Goal: Information Seeking & Learning: Check status

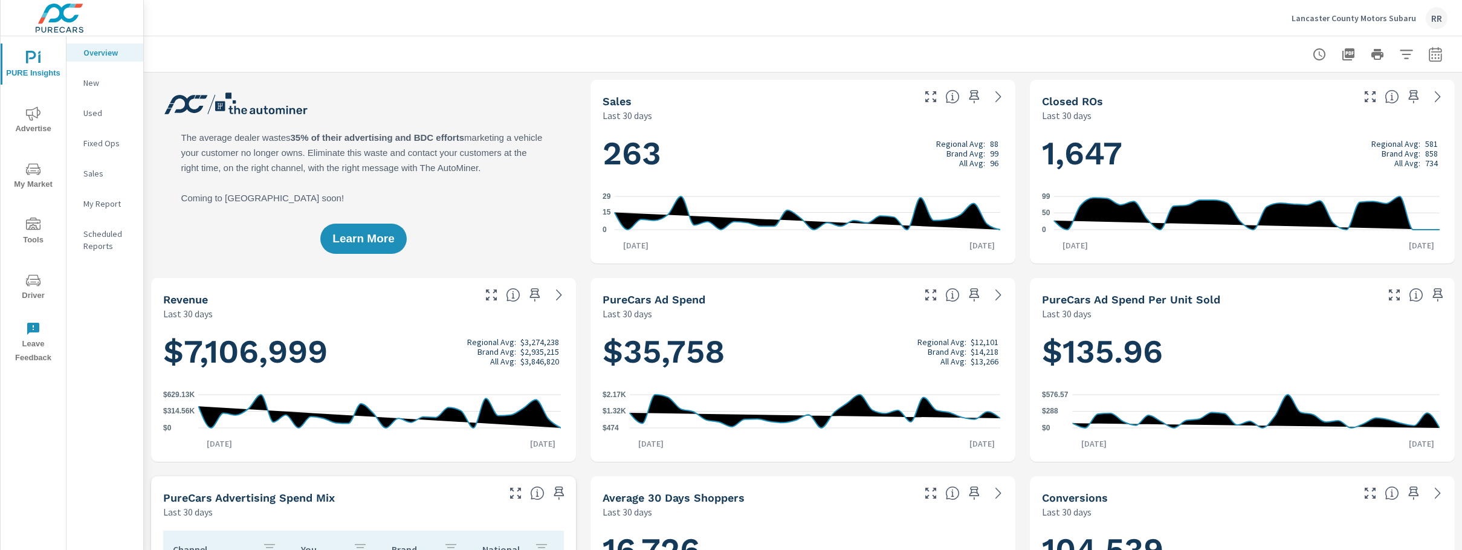
scroll to position [283, 0]
click at [35, 113] on icon "nav menu" at bounding box center [33, 113] width 15 height 15
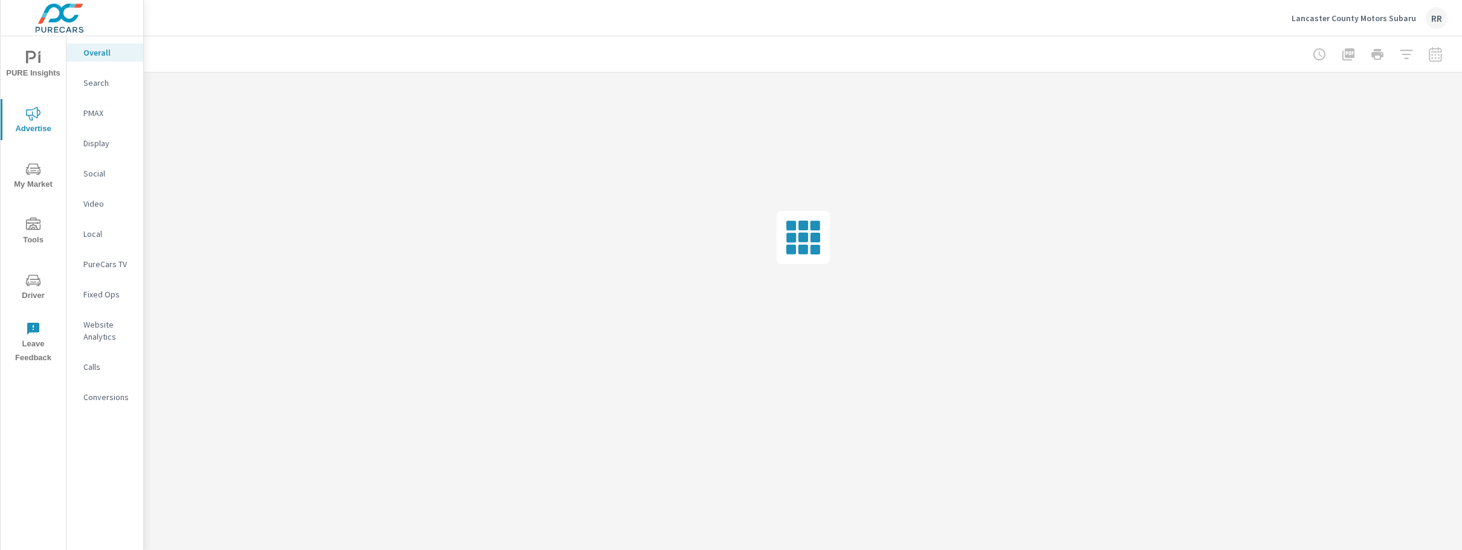
click at [111, 84] on p "Search" at bounding box center [108, 83] width 50 height 12
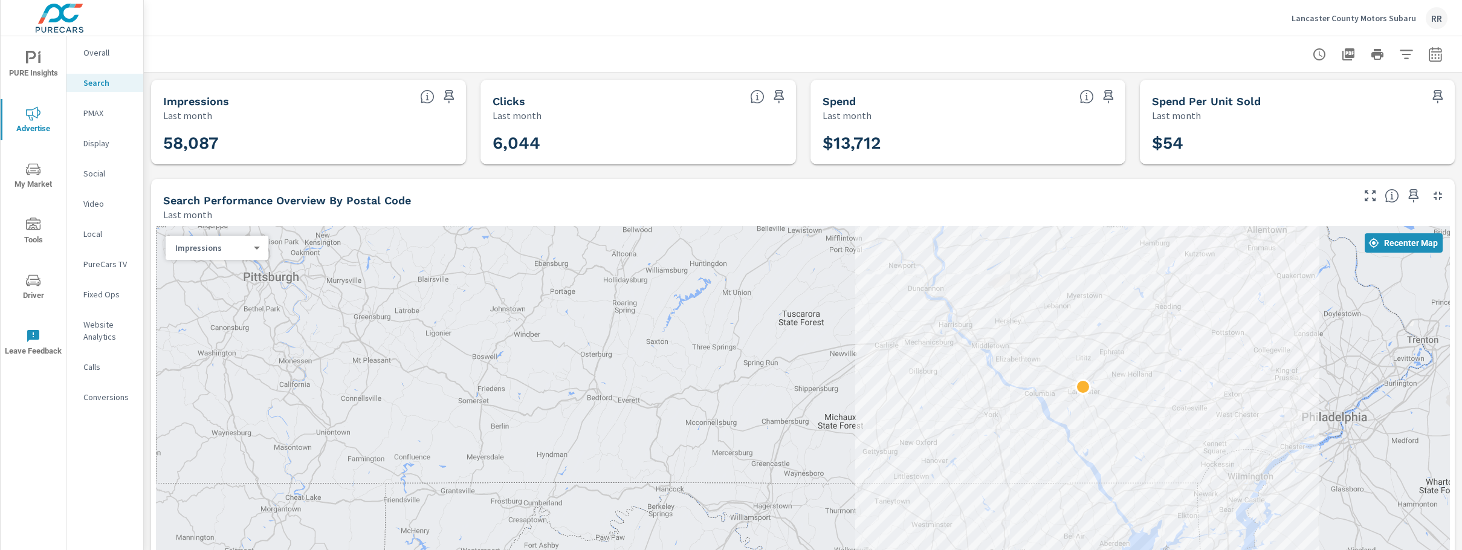
click at [1430, 37] on div at bounding box center [802, 54] width 1289 height 36
click at [1429, 56] on icon "button" at bounding box center [1435, 54] width 15 height 15
click at [1322, 105] on select "Custom Yesterday Last week Last 7 days Last 14 days Last 30 days Last 45 days L…" at bounding box center [1329, 105] width 121 height 24
click at [1269, 93] on select "Custom Yesterday Last week Last 7 days Last 14 days Last 30 days Last 45 days L…" at bounding box center [1329, 105] width 121 height 24
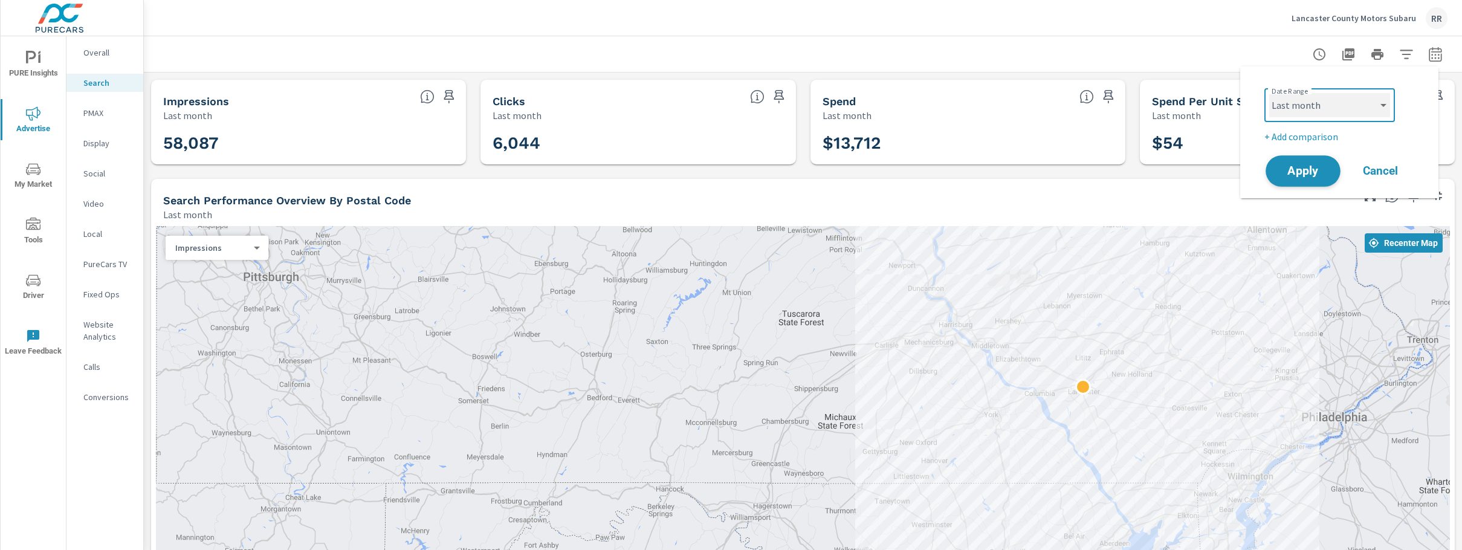
select select "Last 7 days"
click at [1303, 176] on span "Apply" at bounding box center [1303, 171] width 50 height 11
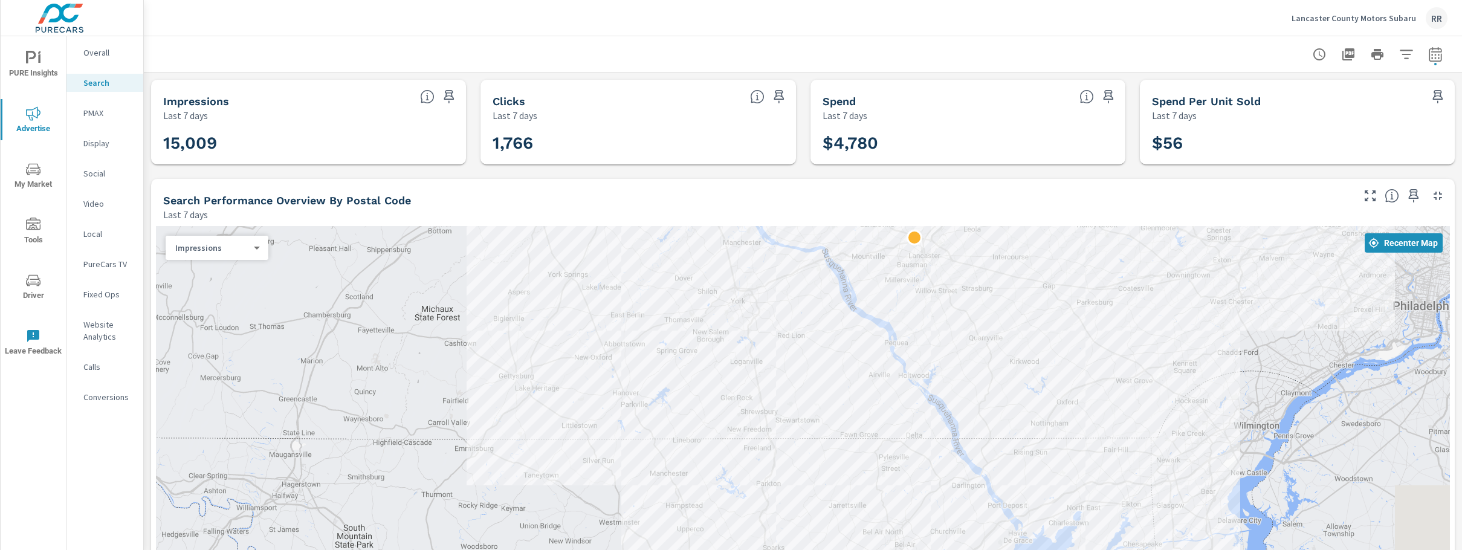
drag, startPoint x: 972, startPoint y: 433, endPoint x: 356, endPoint y: 335, distance: 623.4
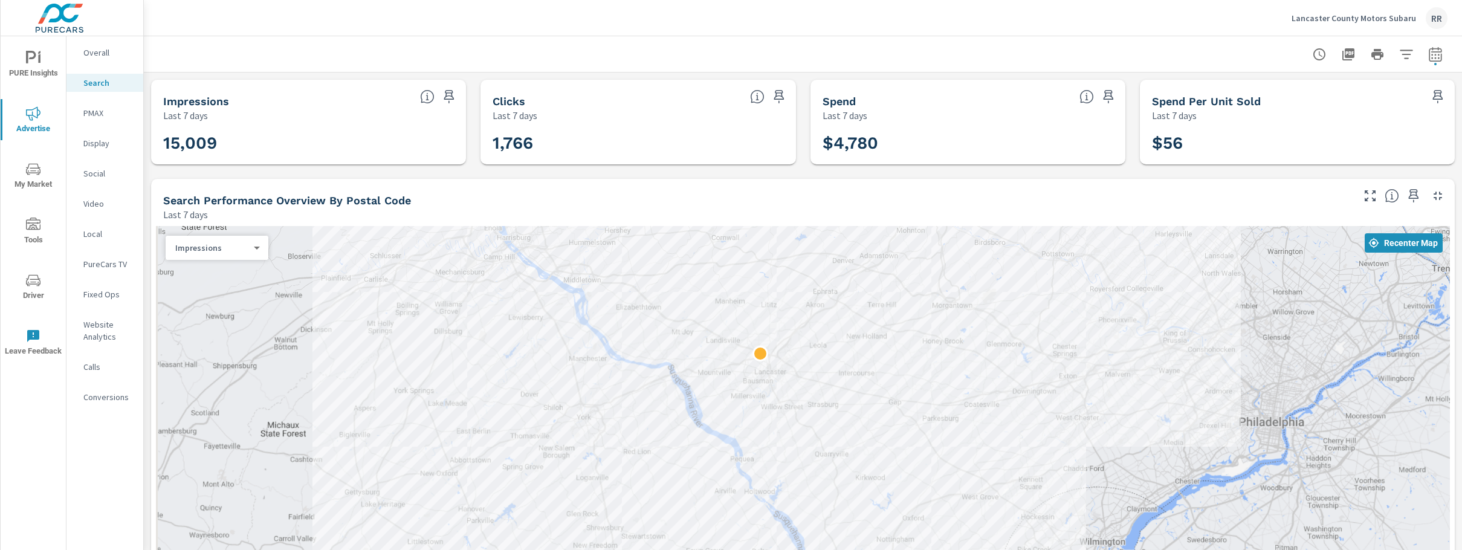
drag, startPoint x: 509, startPoint y: 259, endPoint x: 595, endPoint y: 364, distance: 135.3
click at [596, 366] on div at bounding box center [803, 422] width 1294 height 392
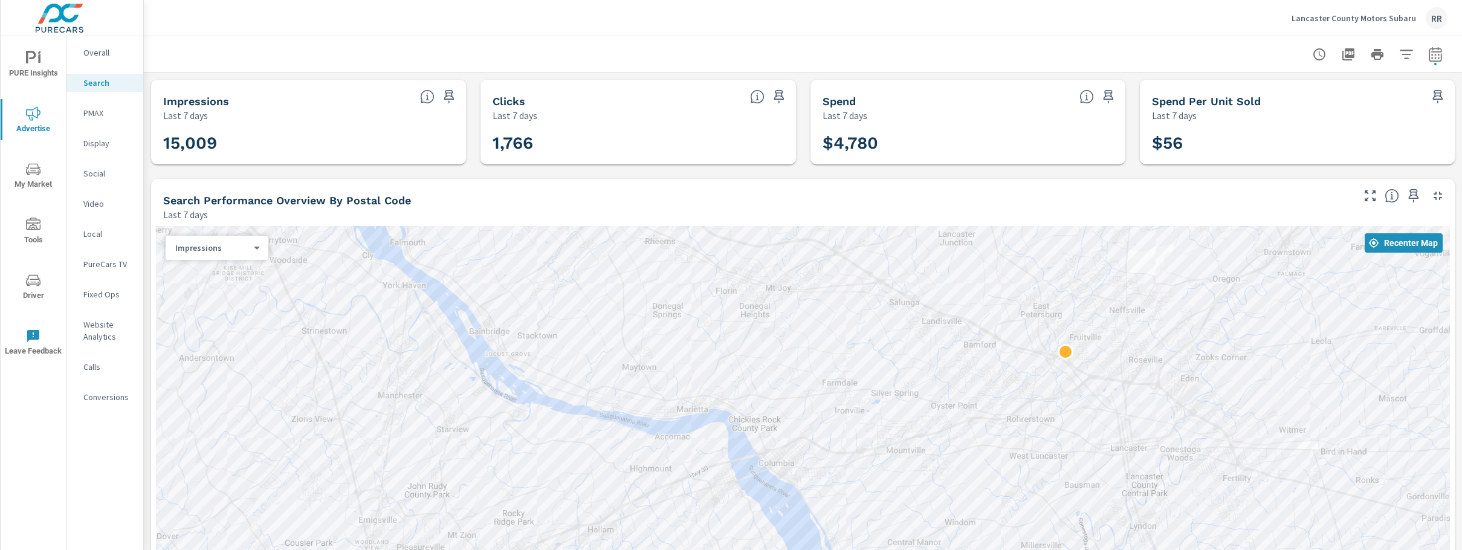
drag, startPoint x: 682, startPoint y: 364, endPoint x: 832, endPoint y: 497, distance: 199.5
click at [833, 499] on div at bounding box center [803, 422] width 1294 height 392
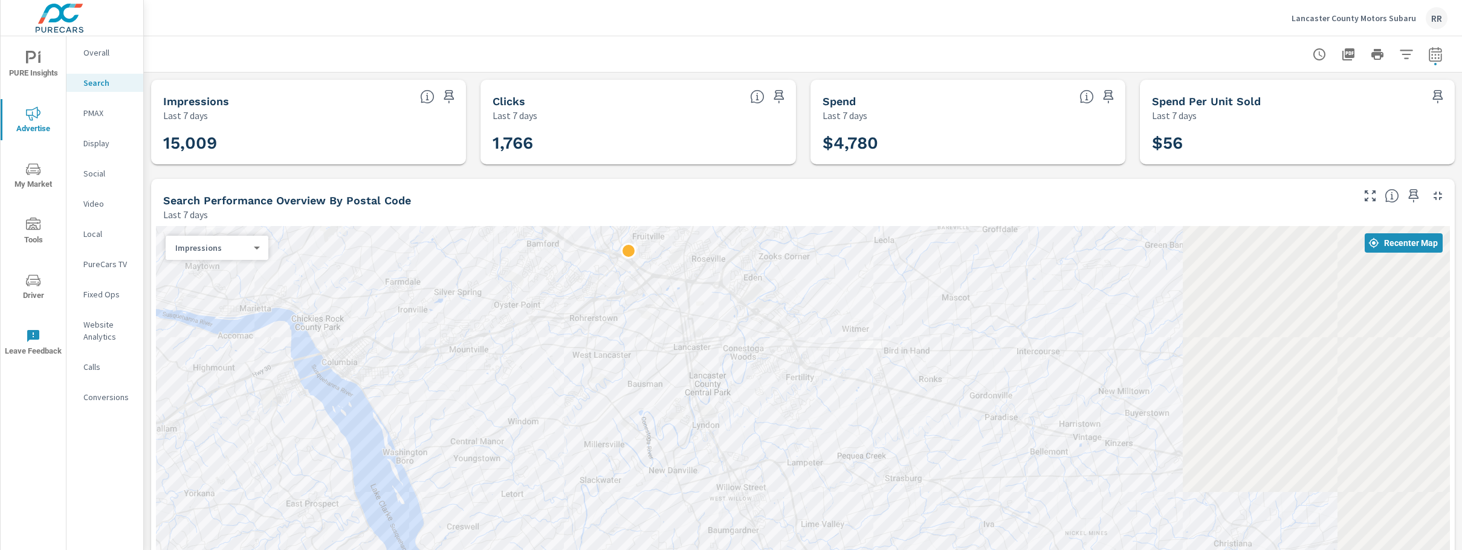
drag, startPoint x: 1138, startPoint y: 462, endPoint x: 614, endPoint y: 392, distance: 528.5
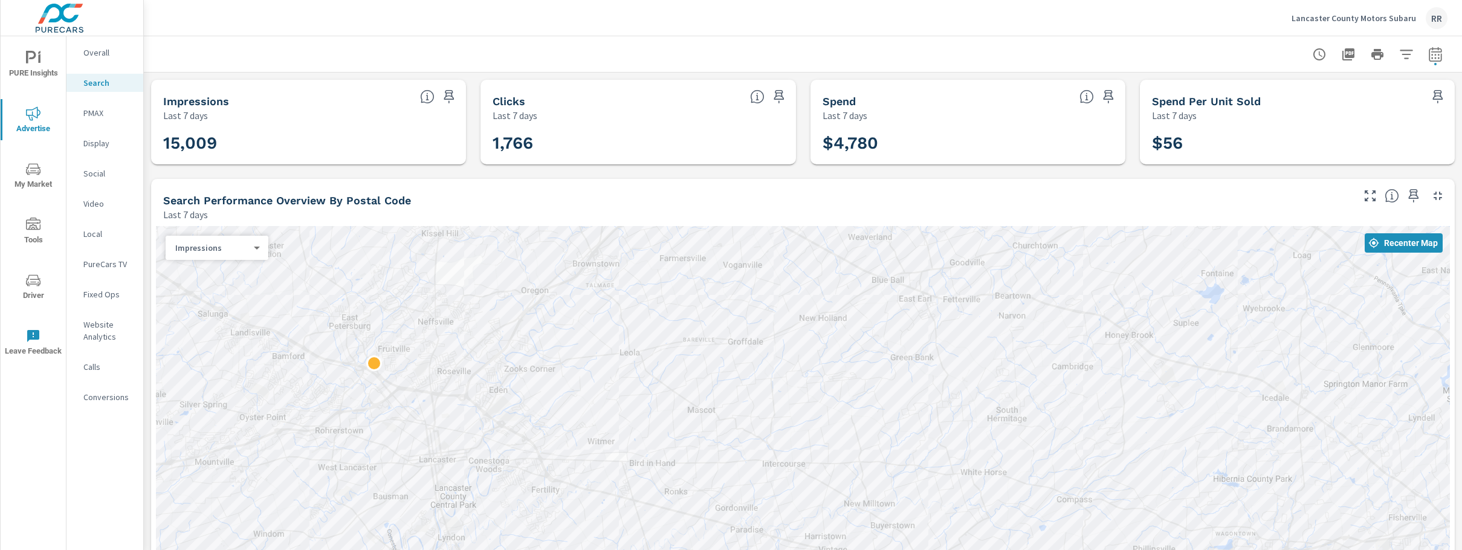
drag, startPoint x: 1125, startPoint y: 418, endPoint x: 958, endPoint y: 469, distance: 174.3
click at [960, 476] on div at bounding box center [803, 422] width 1294 height 392
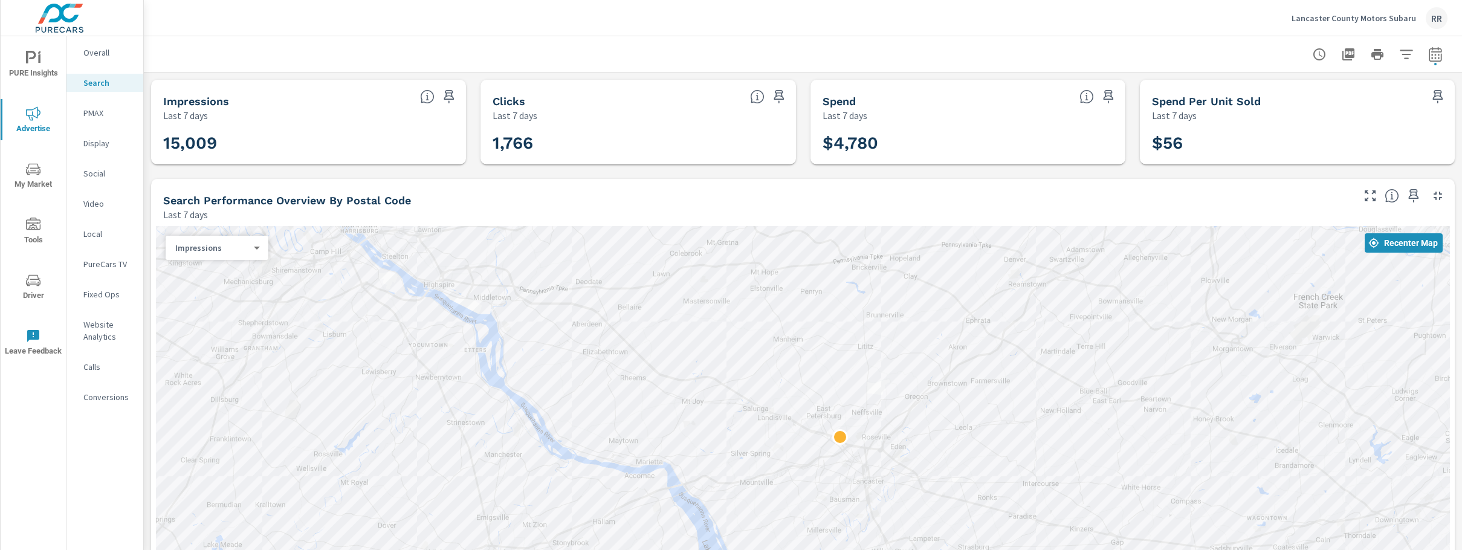
drag, startPoint x: 1023, startPoint y: 382, endPoint x: 1187, endPoint y: 392, distance: 164.7
click at [1187, 392] on div at bounding box center [803, 422] width 1294 height 392
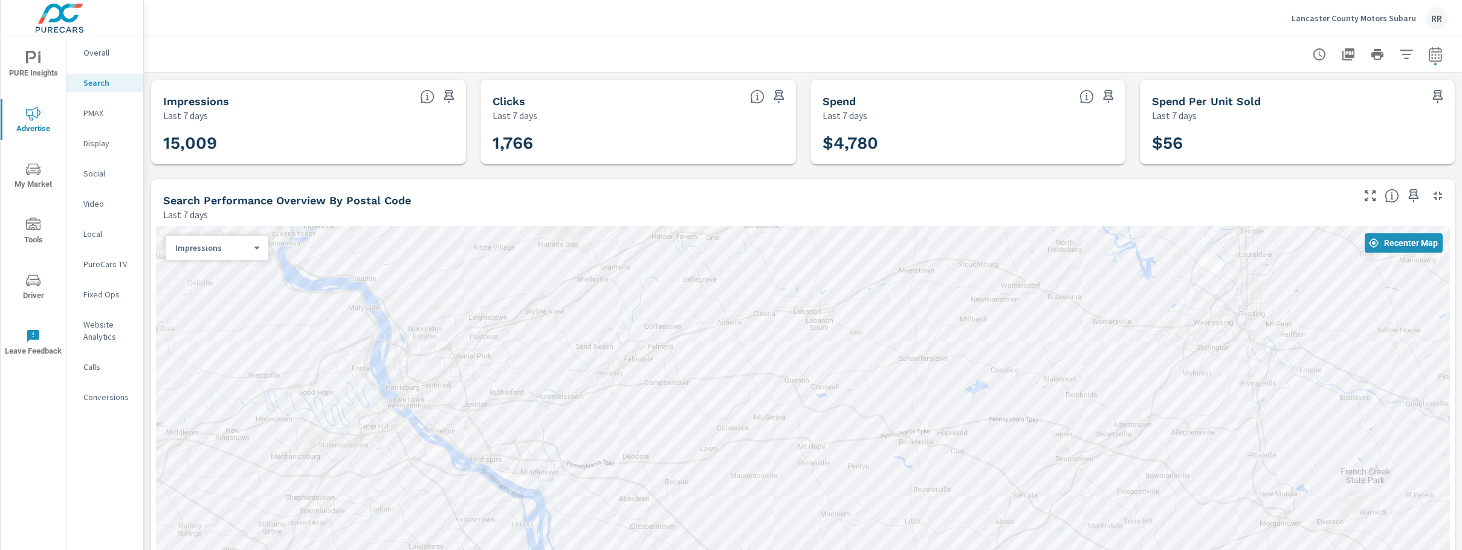
drag, startPoint x: 870, startPoint y: 309, endPoint x: 900, endPoint y: 456, distance: 149.5
click at [903, 467] on div at bounding box center [803, 422] width 1294 height 392
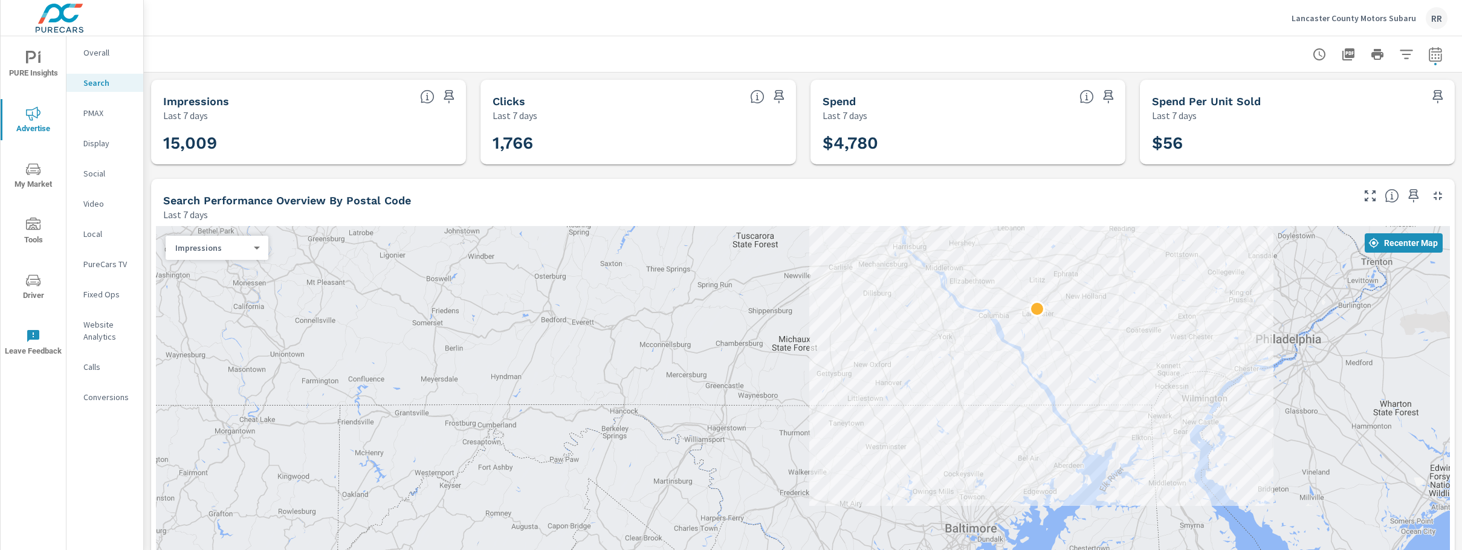
drag, startPoint x: 1206, startPoint y: 474, endPoint x: 1152, endPoint y: 325, distance: 158.1
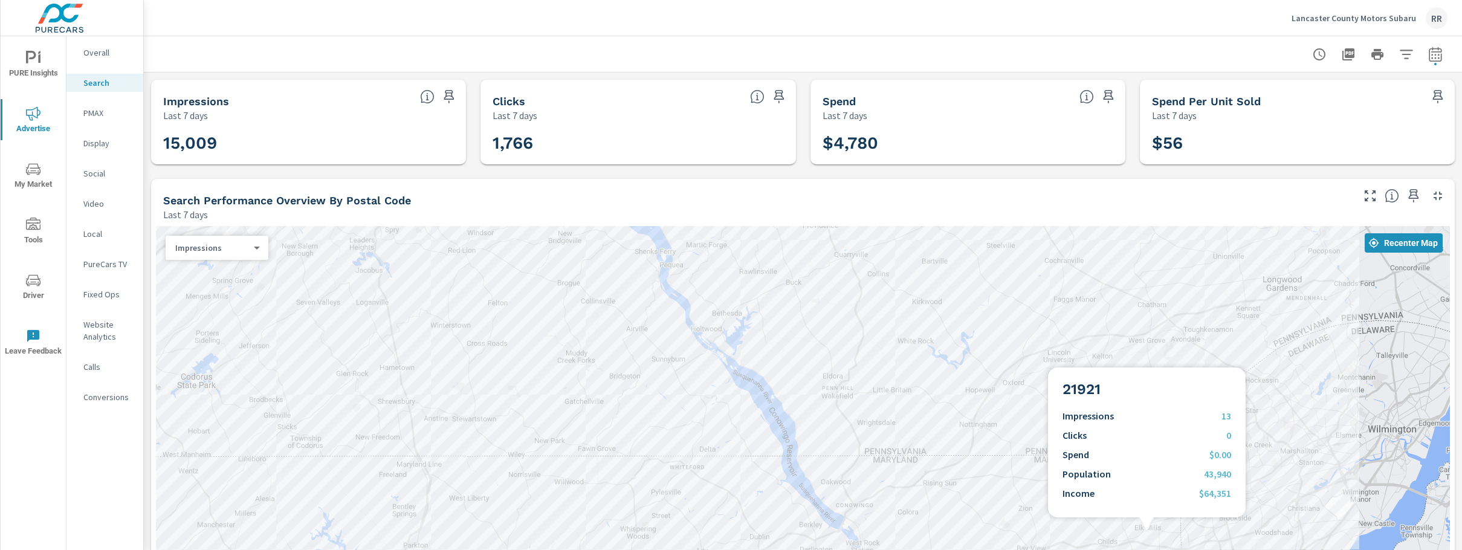
drag, startPoint x: 887, startPoint y: 208, endPoint x: 1146, endPoint y: 530, distance: 413.8
click at [1146, 531] on div "Search Performance Overview By Postal Code Last 7 days ← Move left → Move right…" at bounding box center [802, 419] width 1303 height 481
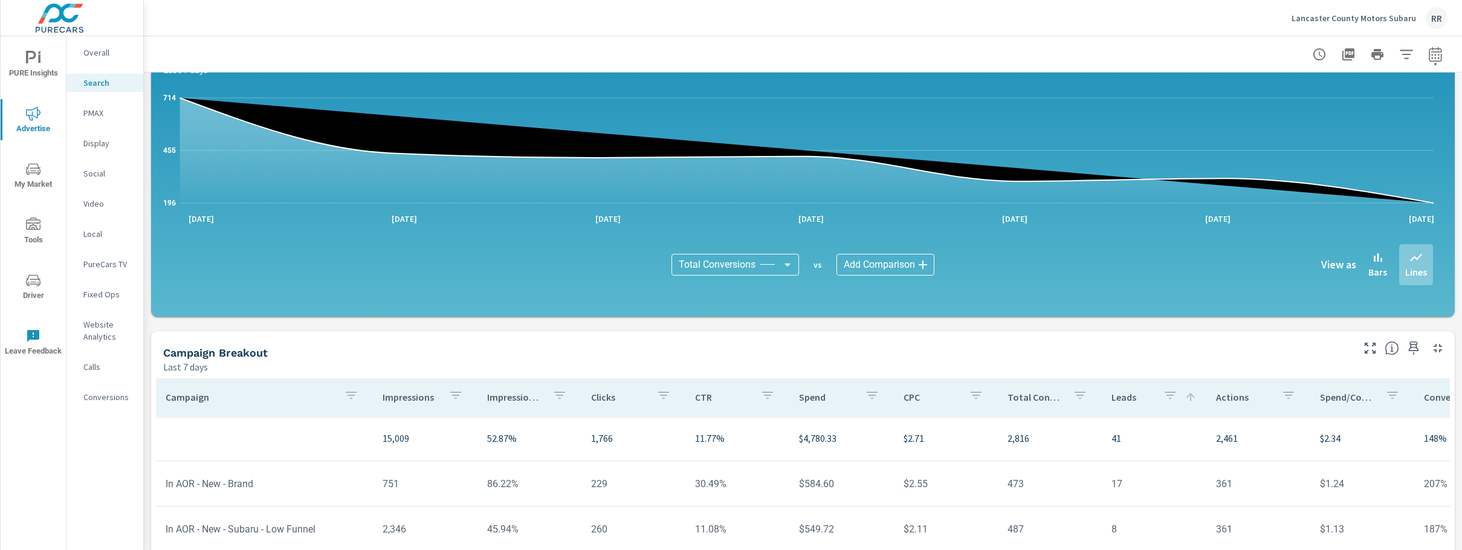
drag, startPoint x: 979, startPoint y: 392, endPoint x: 1218, endPoint y: 579, distance: 303.4
click at [1218, 549] on html "PURE Insights Advertise My Market Tools Driver Leave Feedback Overall Search PM…" at bounding box center [731, 275] width 1462 height 550
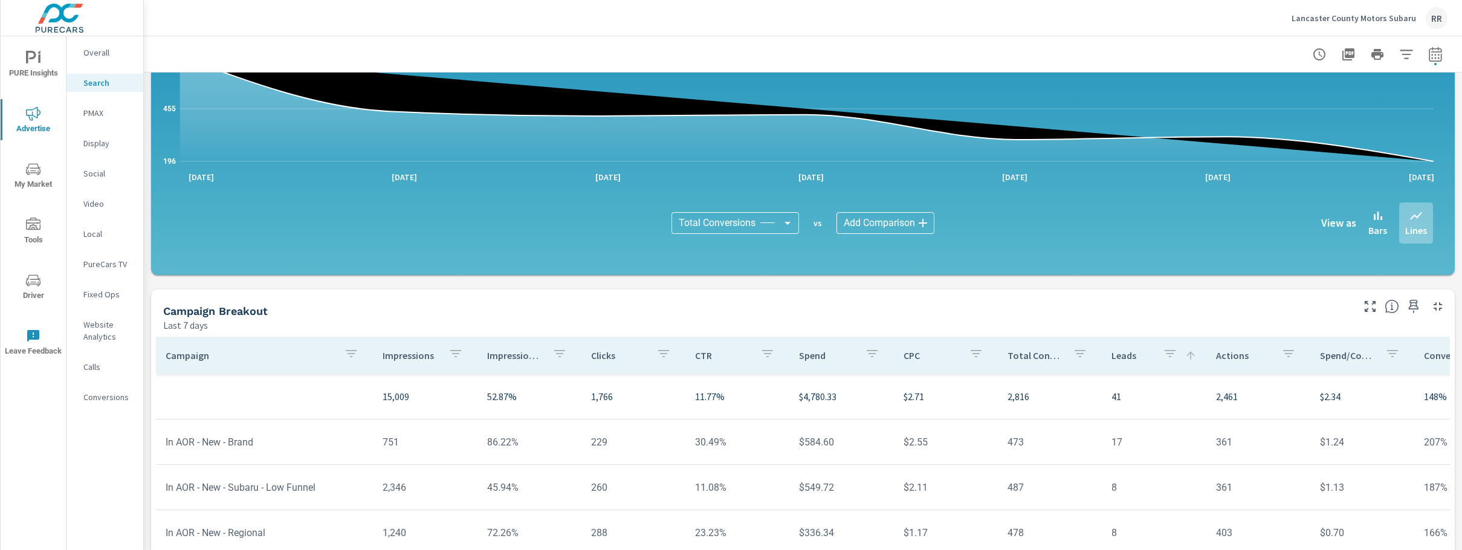
drag, startPoint x: 709, startPoint y: 194, endPoint x: 737, endPoint y: 196, distance: 27.9
